Goal: Information Seeking & Learning: Learn about a topic

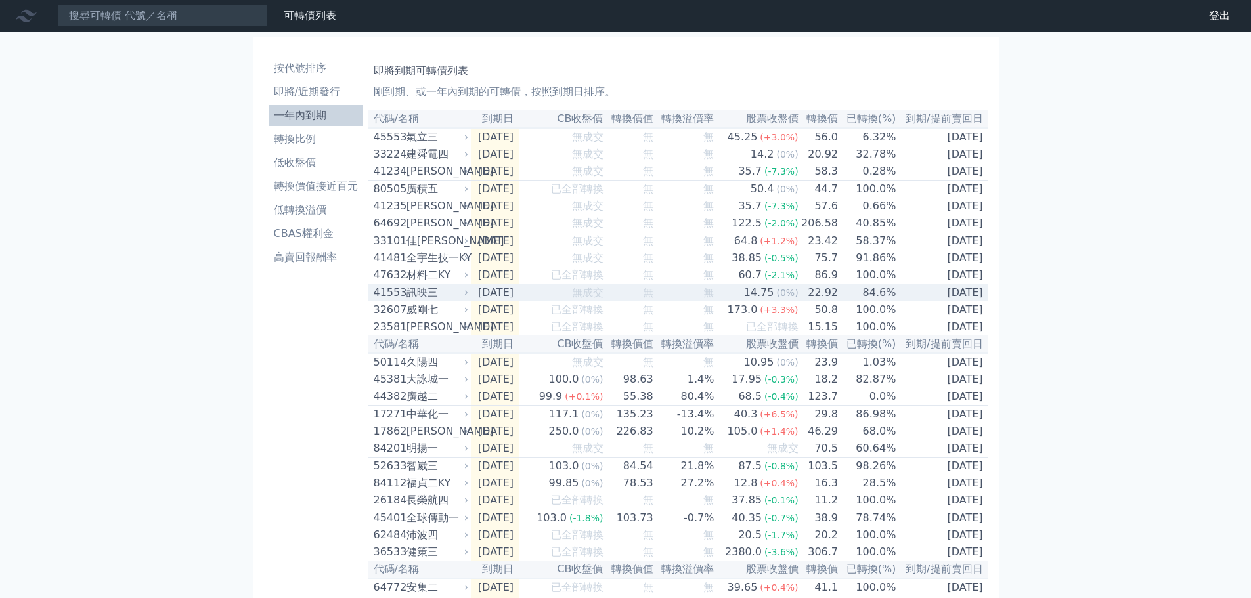
drag, startPoint x: 0, startPoint y: 0, endPoint x: 19, endPoint y: 387, distance: 387.3
click at [297, 136] on li "轉換比例" at bounding box center [316, 139] width 95 height 16
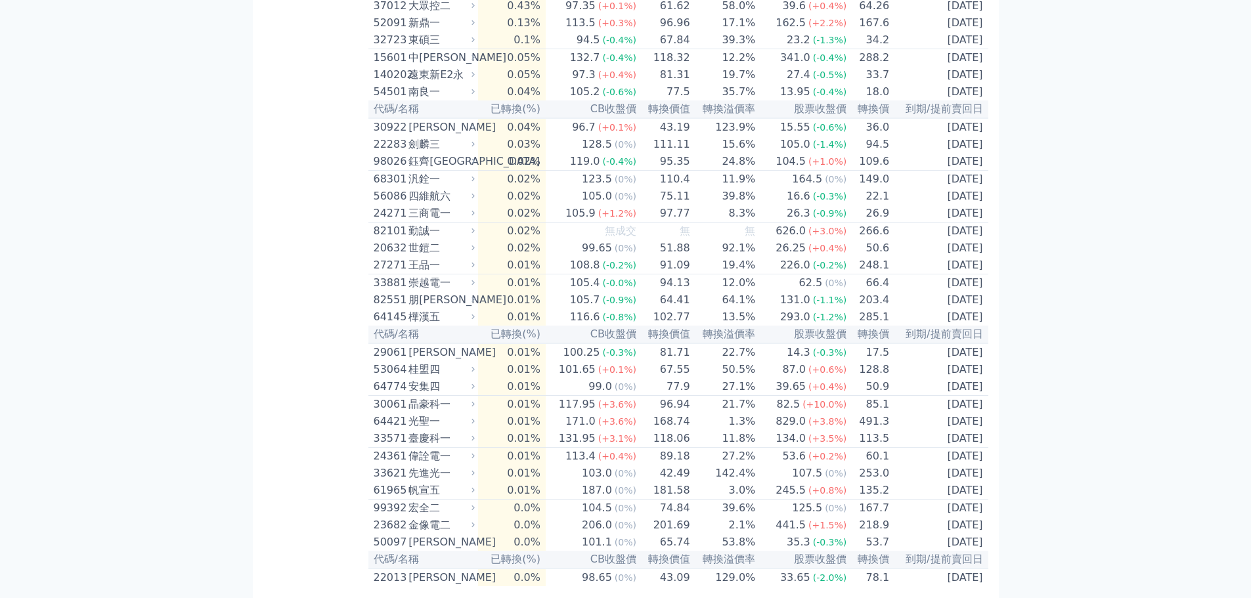
scroll to position [3206, 0]
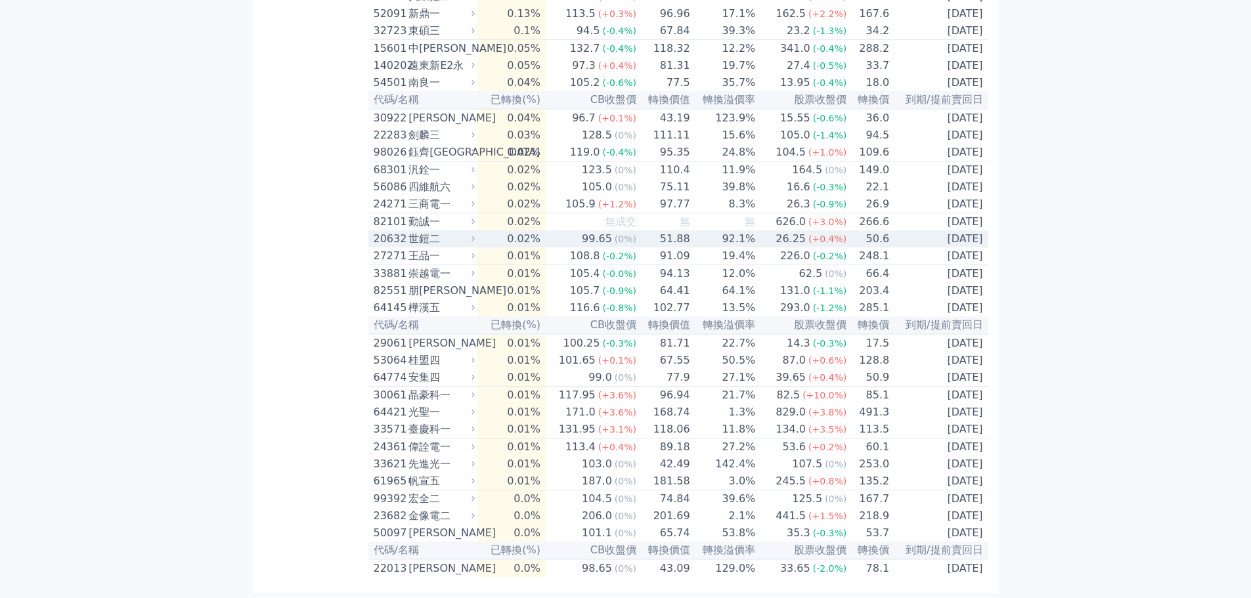
click at [398, 231] on div "20632" at bounding box center [390, 239] width 32 height 16
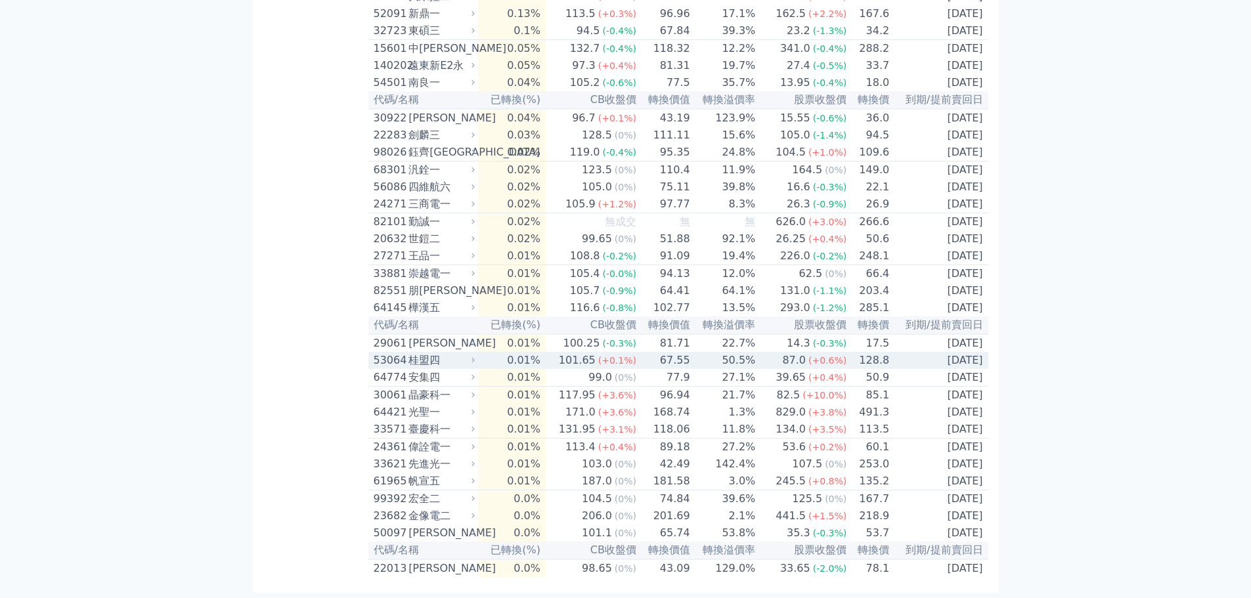
scroll to position [3075, 0]
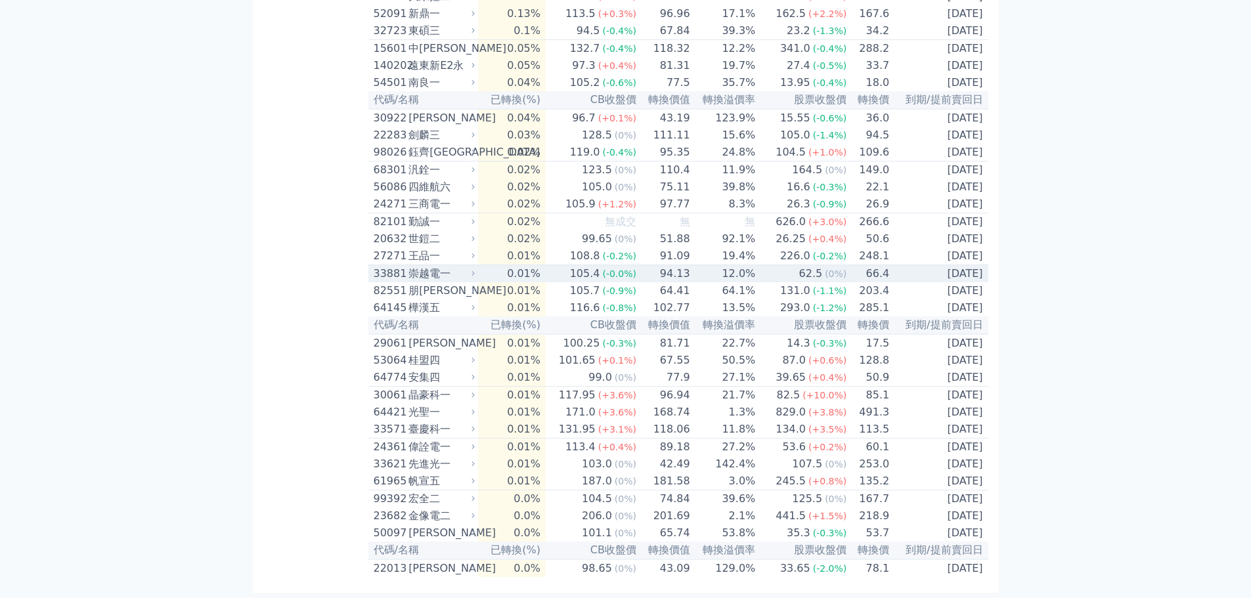
click at [432, 282] on div "崇越電一" at bounding box center [440, 274] width 64 height 16
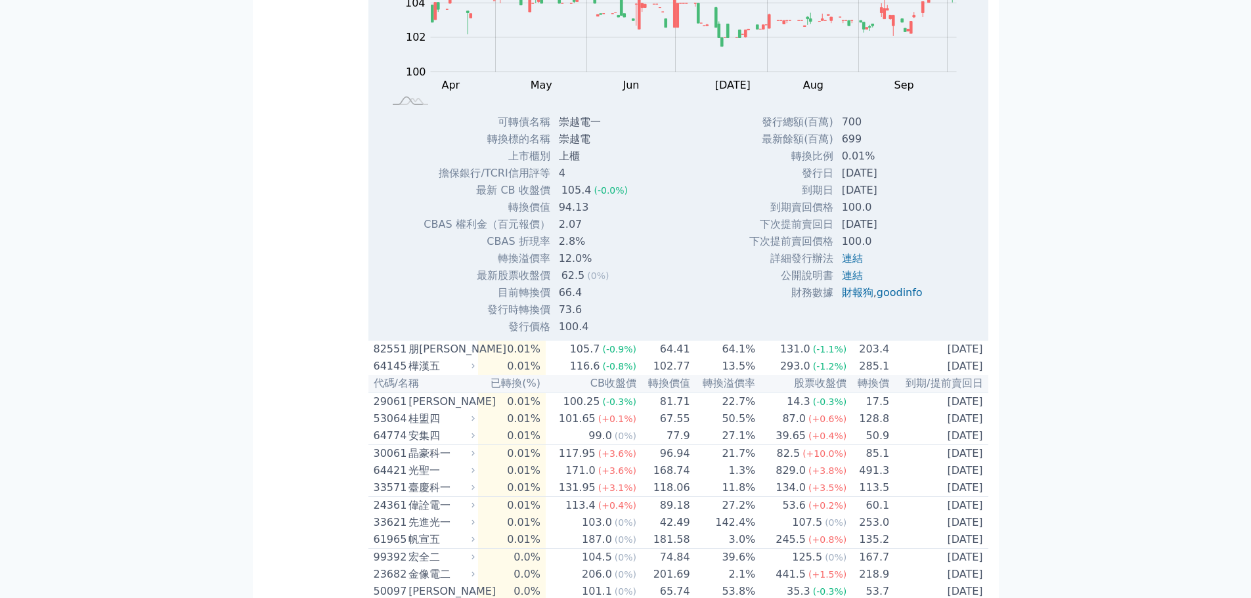
scroll to position [3337, 0]
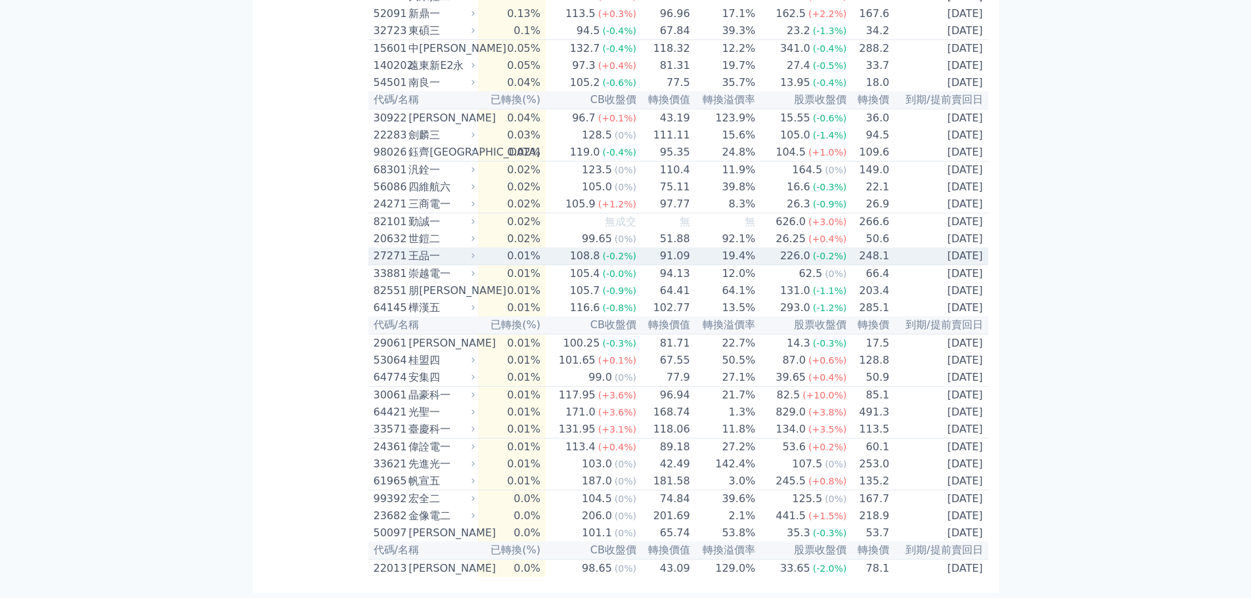
click at [421, 248] on div "王品一" at bounding box center [440, 256] width 64 height 16
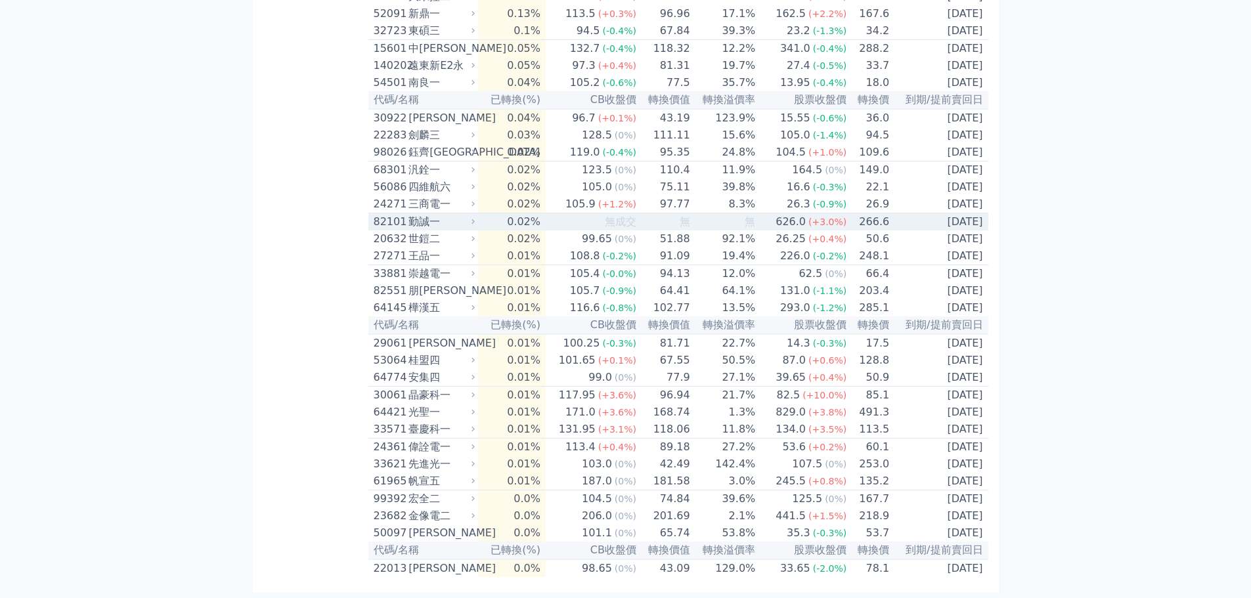
click at [382, 214] on div "82101" at bounding box center [390, 222] width 32 height 16
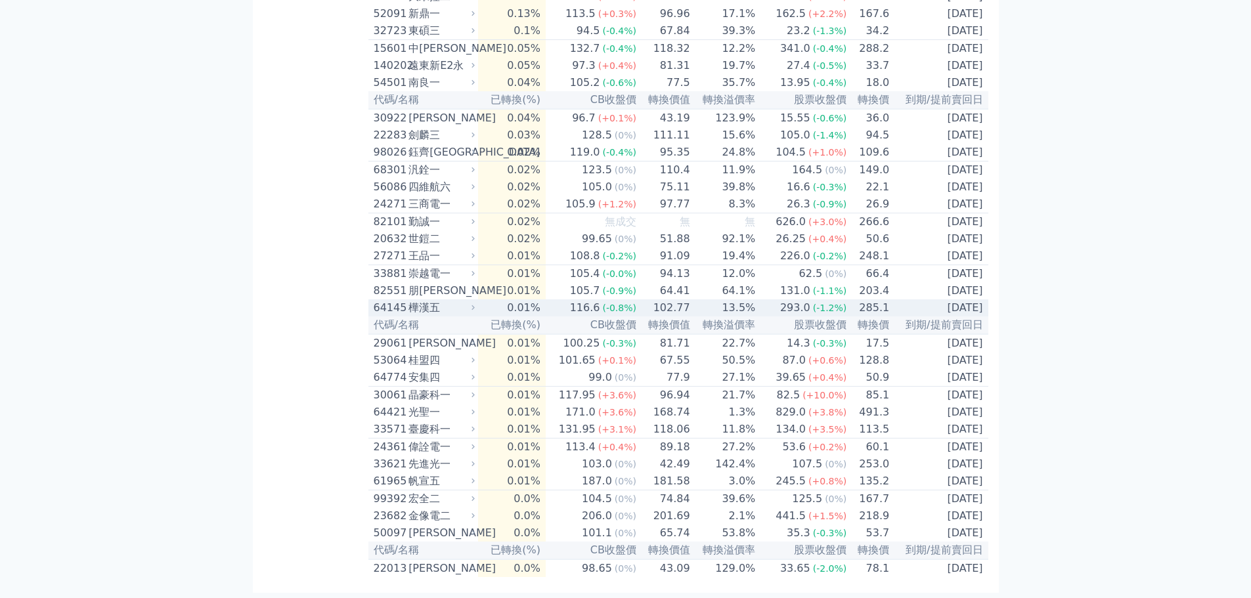
click at [421, 300] on div "樺漢五" at bounding box center [440, 308] width 64 height 16
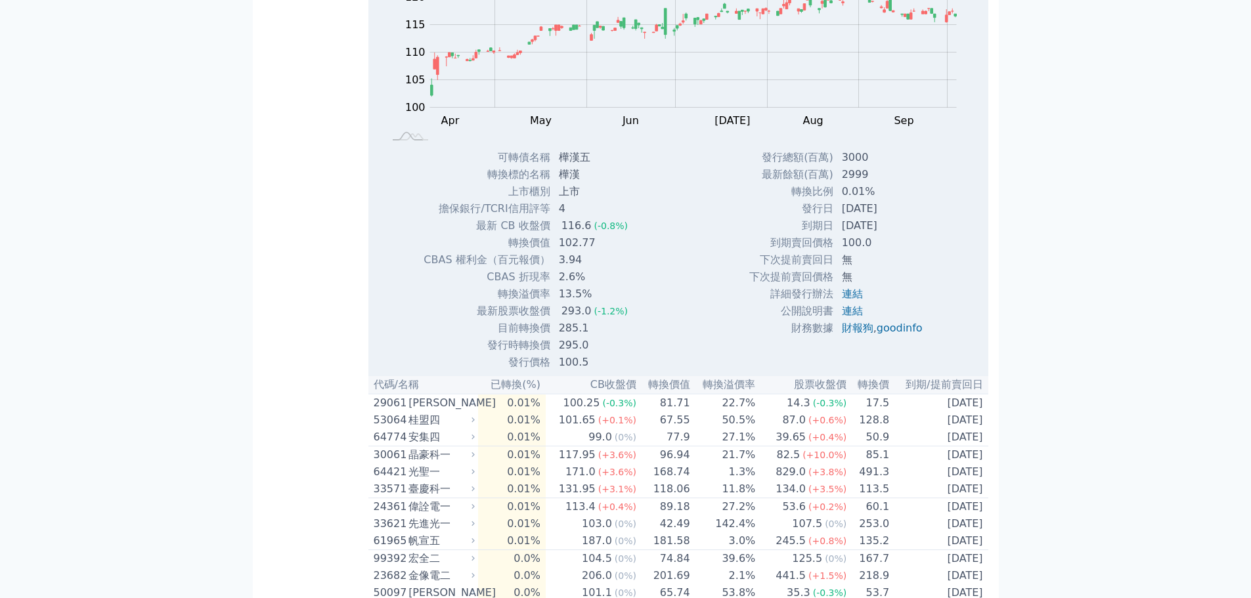
scroll to position [3337, 0]
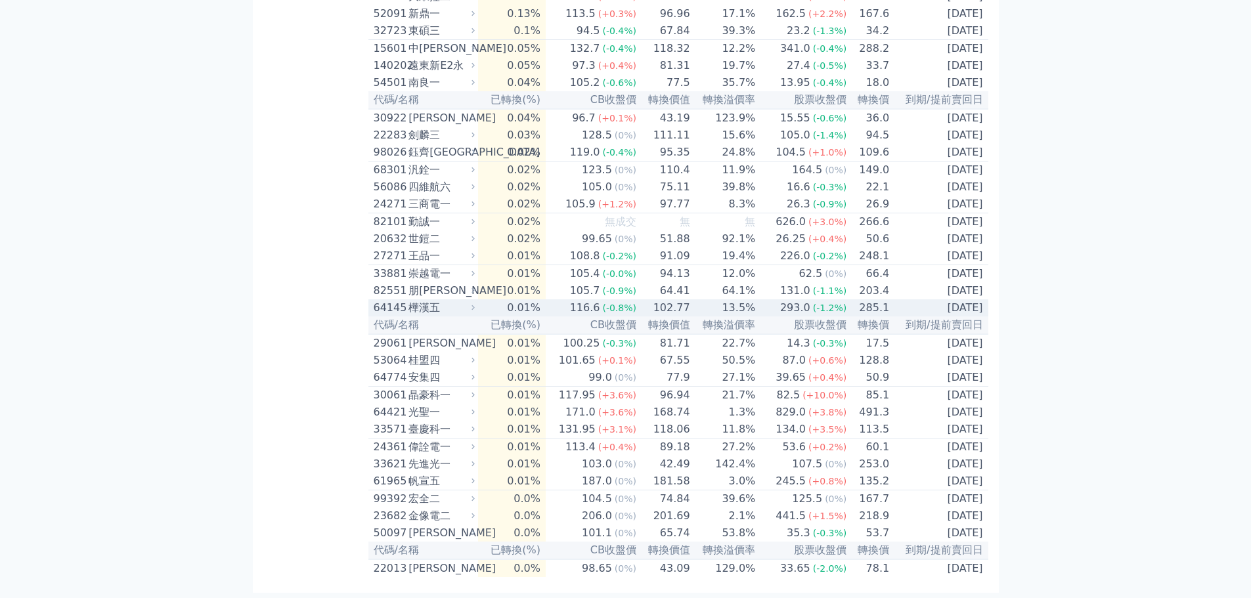
click at [436, 300] on div "樺漢五" at bounding box center [440, 308] width 64 height 16
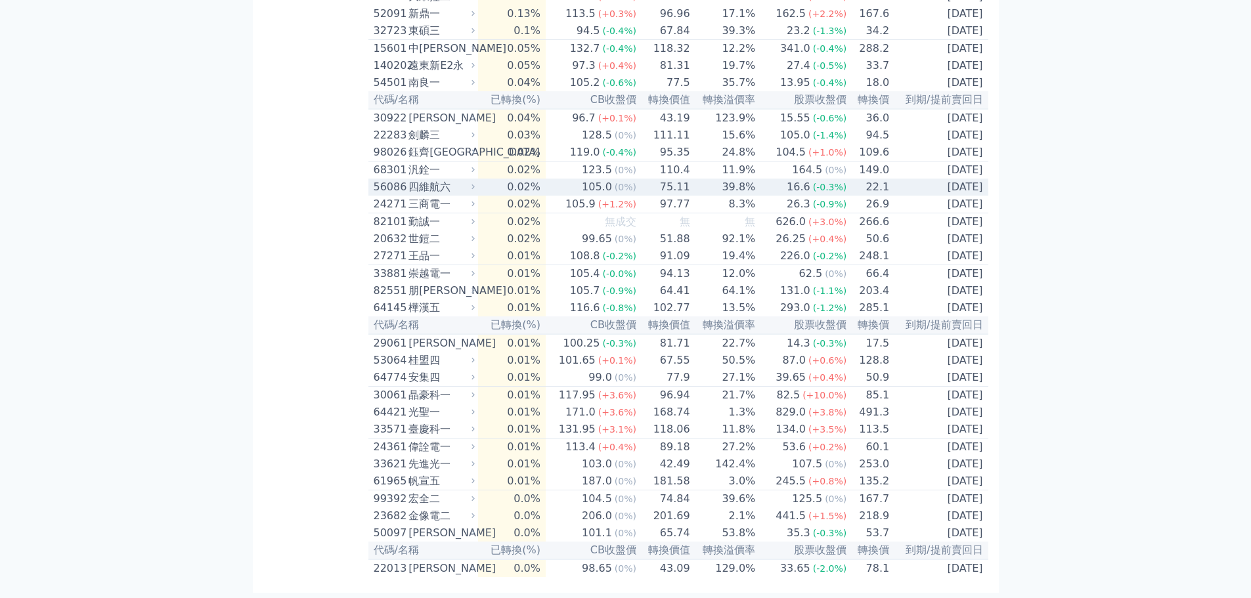
scroll to position [3206, 0]
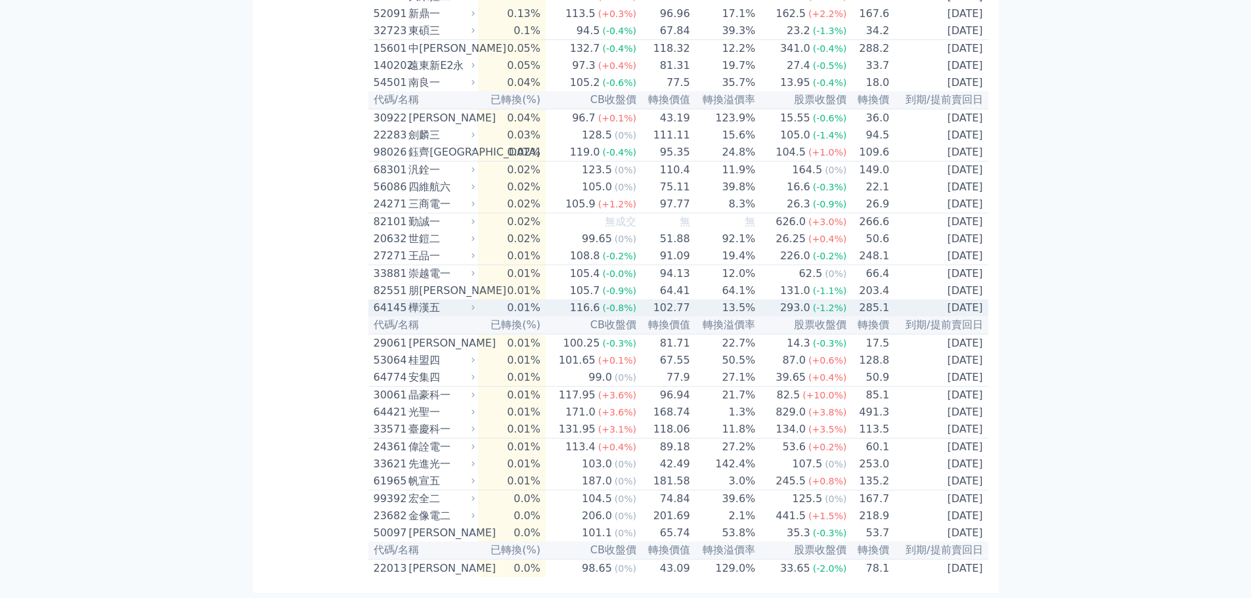
click at [423, 300] on div "樺漢五" at bounding box center [440, 308] width 64 height 16
